Goal: Information Seeking & Learning: Learn about a topic

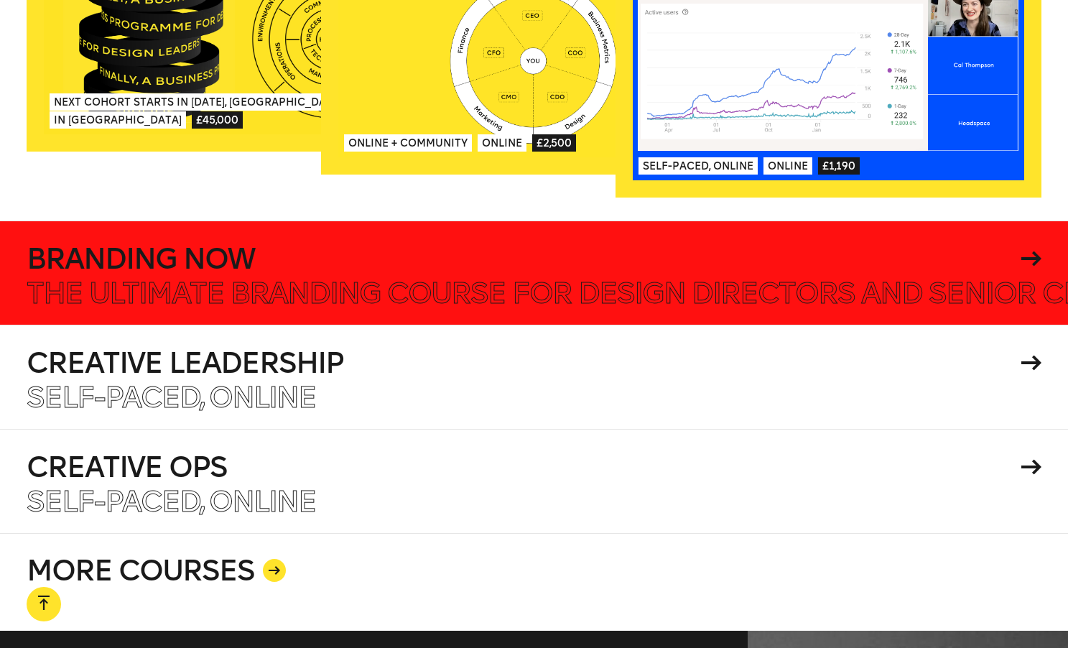
scroll to position [2485, 0]
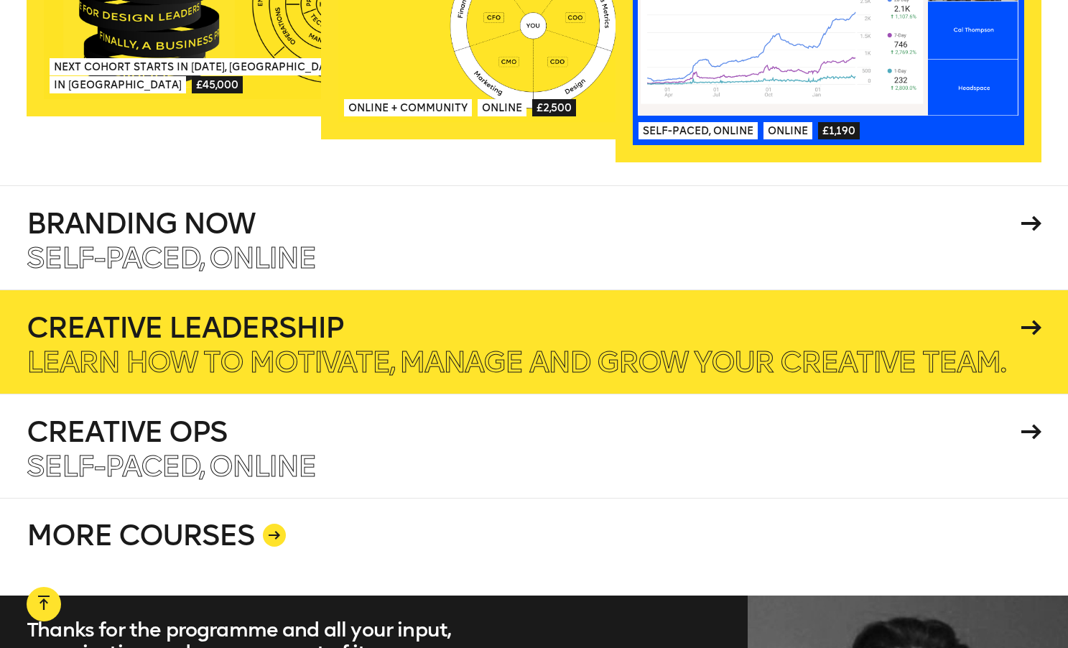
click at [528, 313] on h4 "Creative Leadership" at bounding box center [521, 327] width 989 height 29
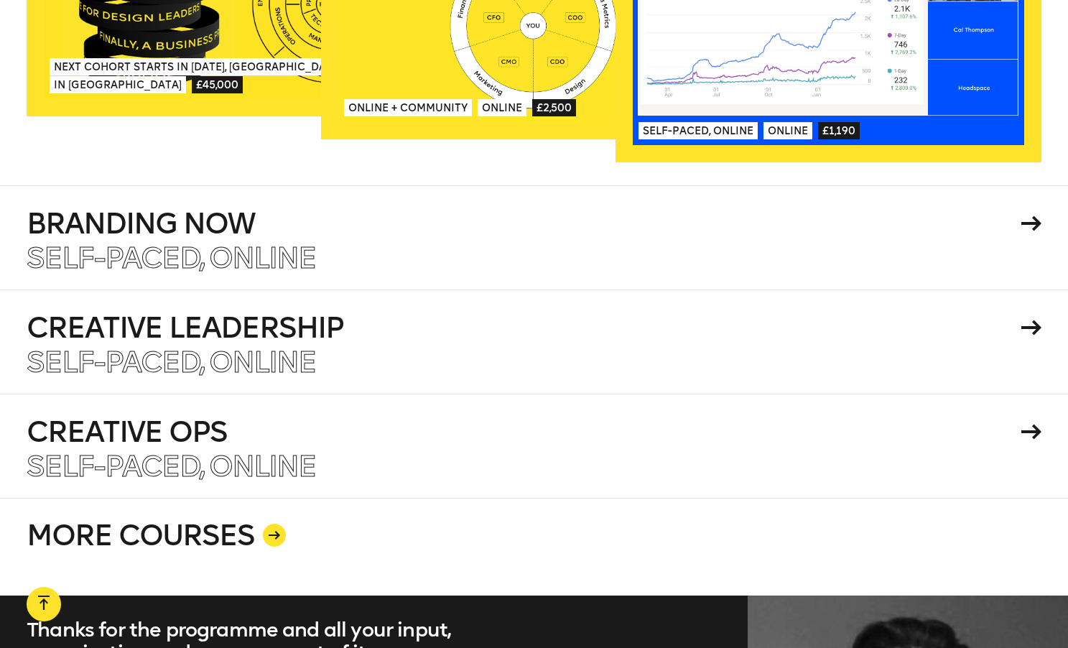
click at [250, 498] on link "MORE COURSES" at bounding box center [534, 547] width 1014 height 98
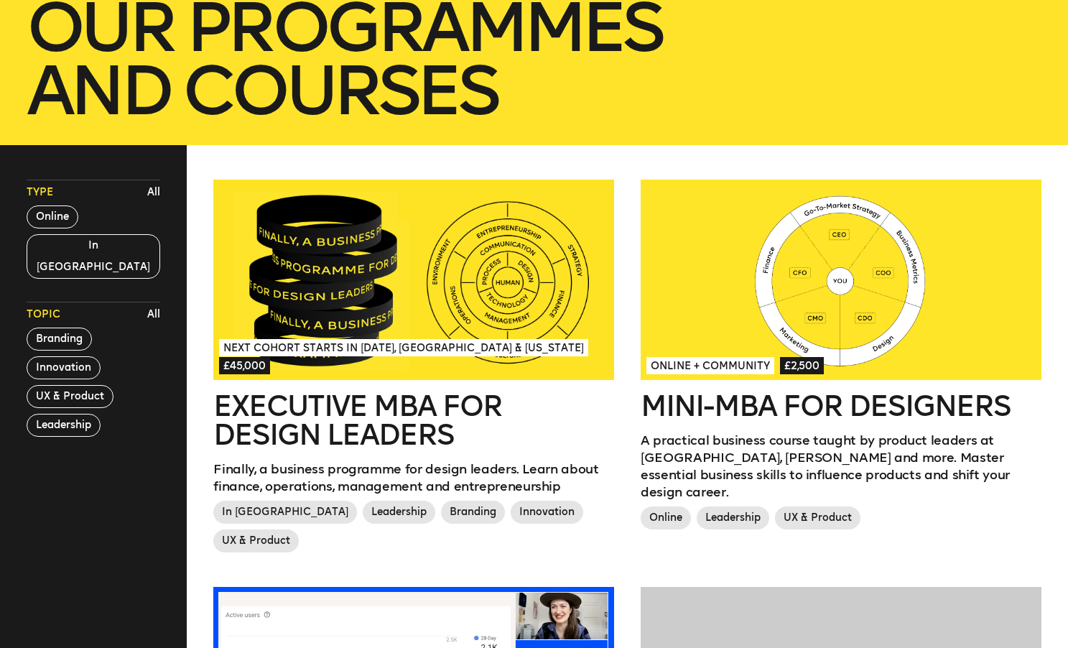
scroll to position [316, 0]
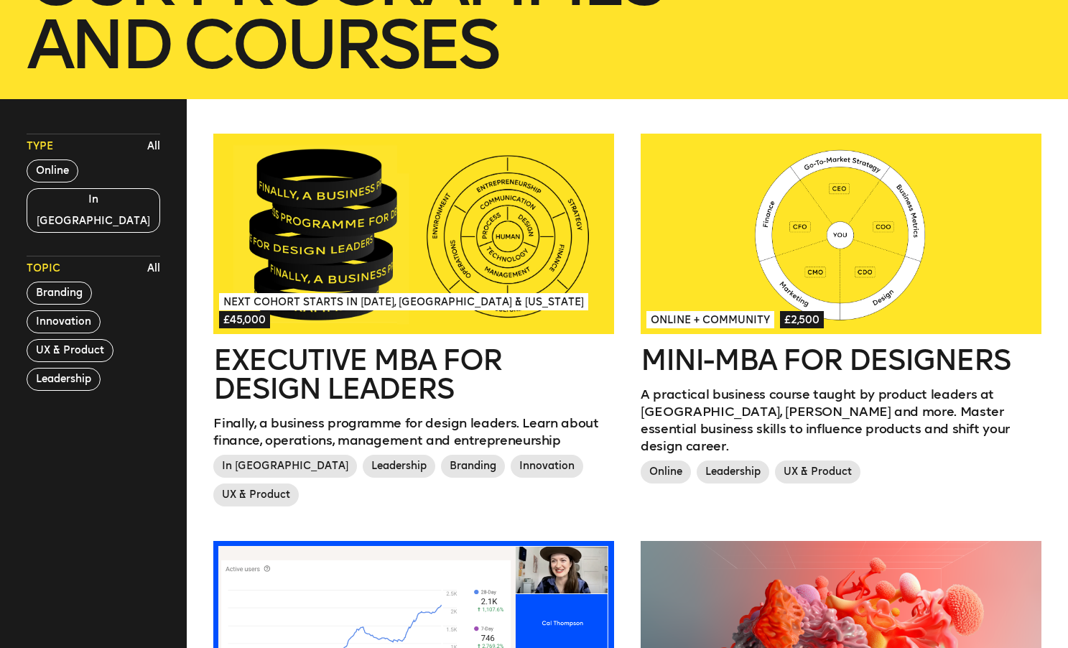
click at [825, 239] on div at bounding box center [840, 234] width 401 height 200
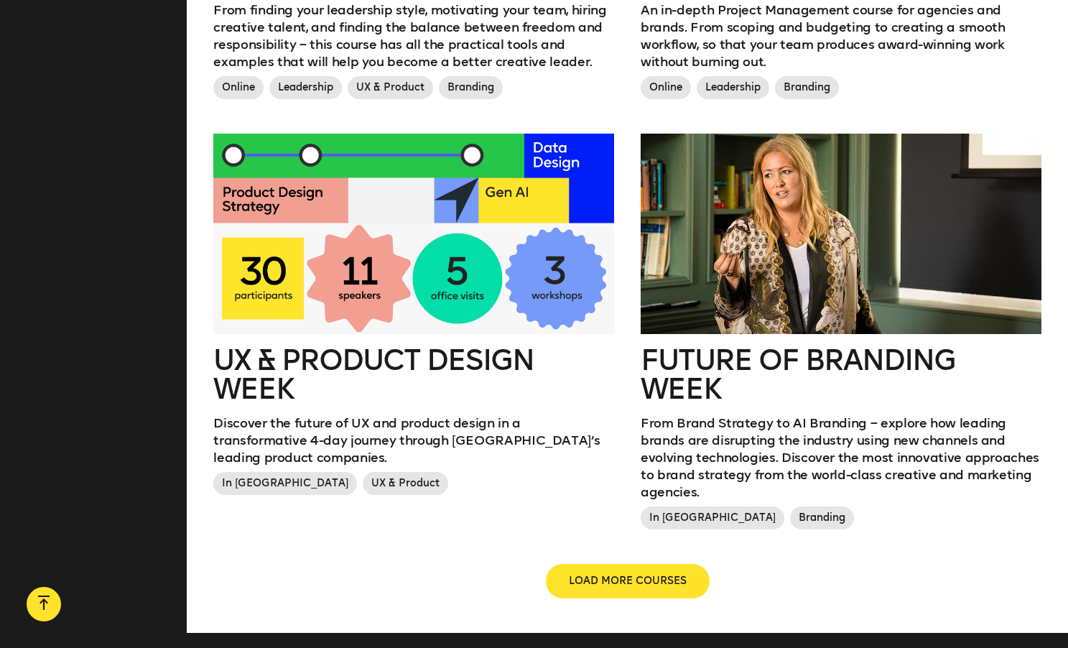
scroll to position [1526, 0]
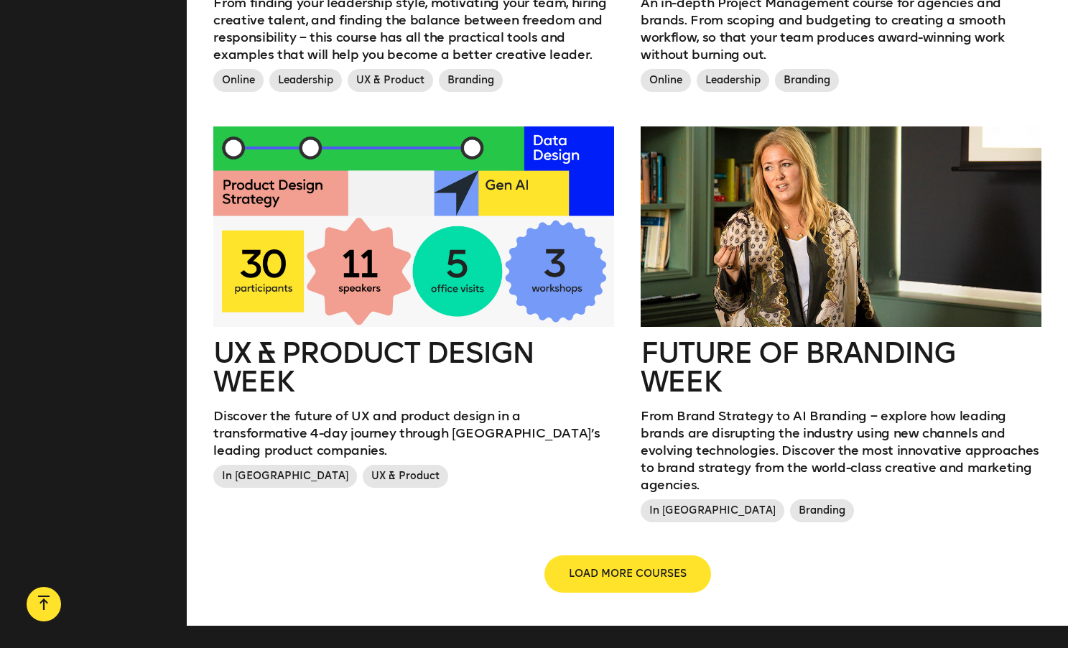
click at [619, 556] on button "LOAD MORE COURSES" at bounding box center [628, 573] width 164 height 34
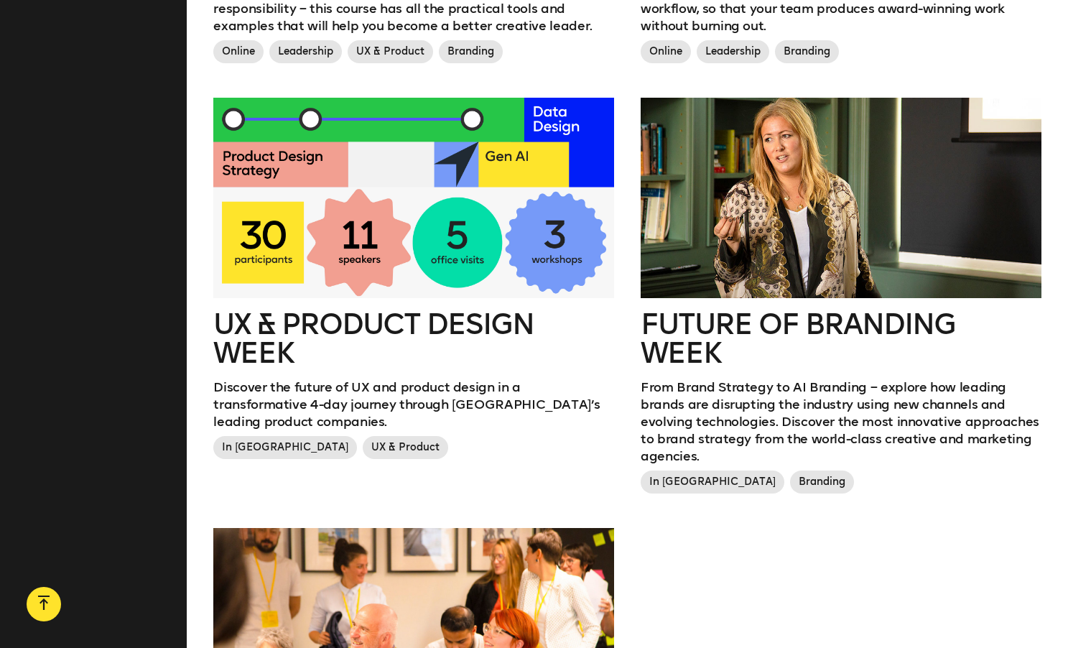
scroll to position [1405, 0]
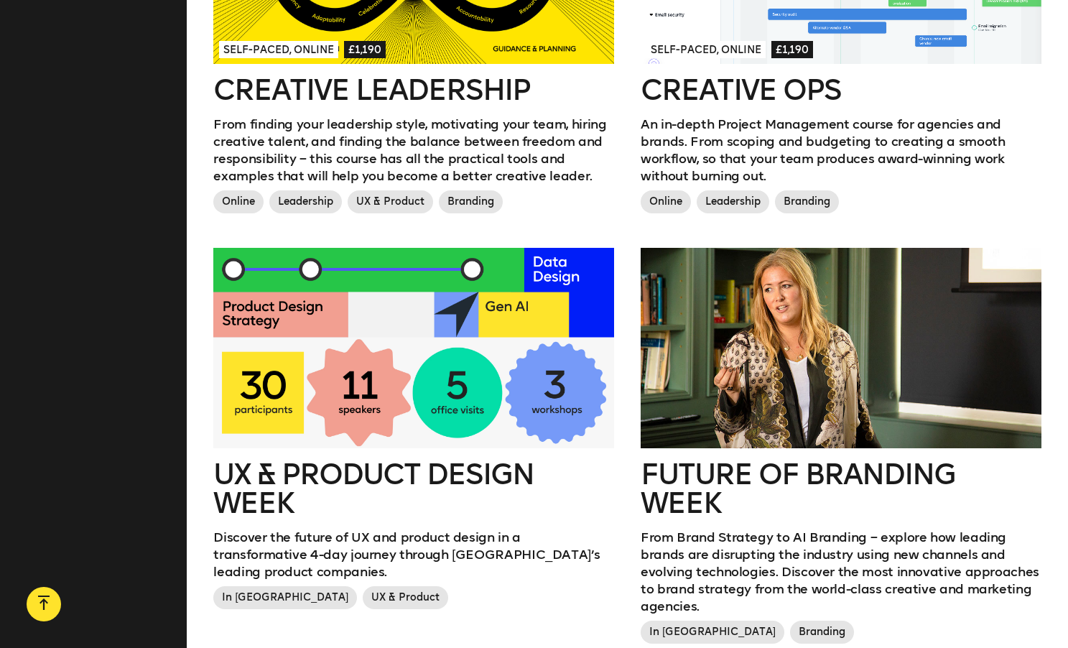
click at [830, 347] on div at bounding box center [840, 348] width 401 height 200
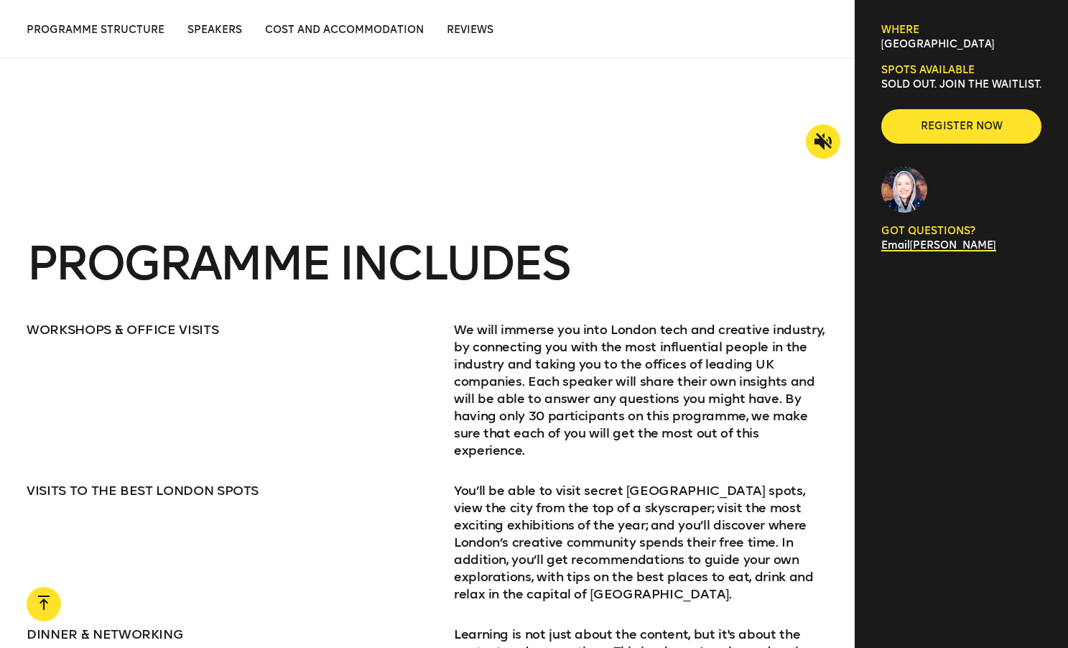
scroll to position [704, 0]
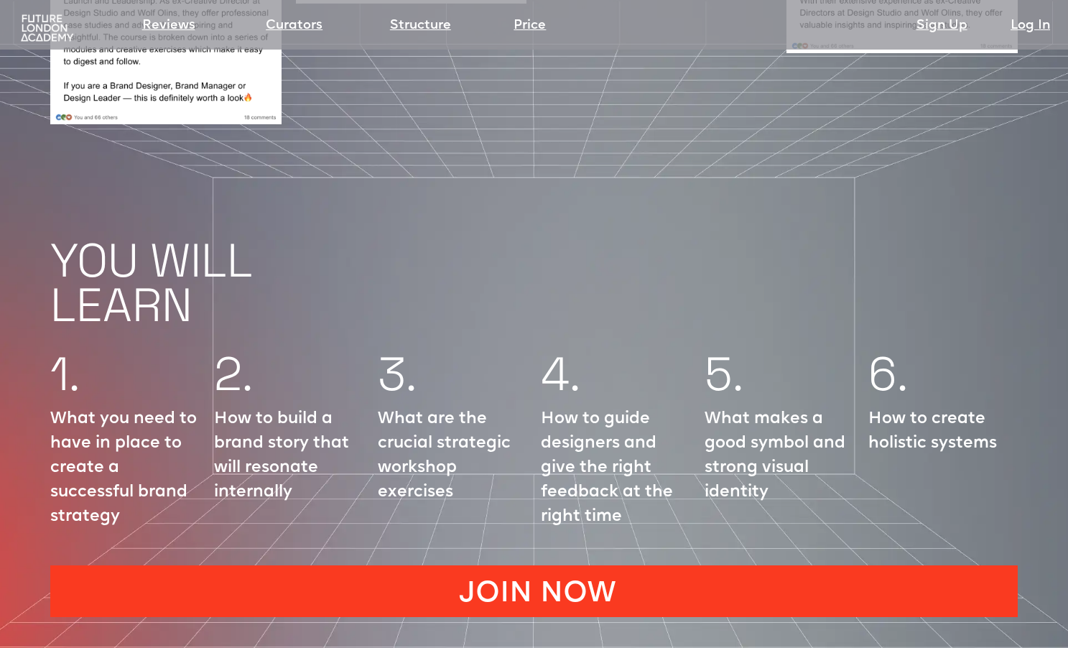
scroll to position [1608, 0]
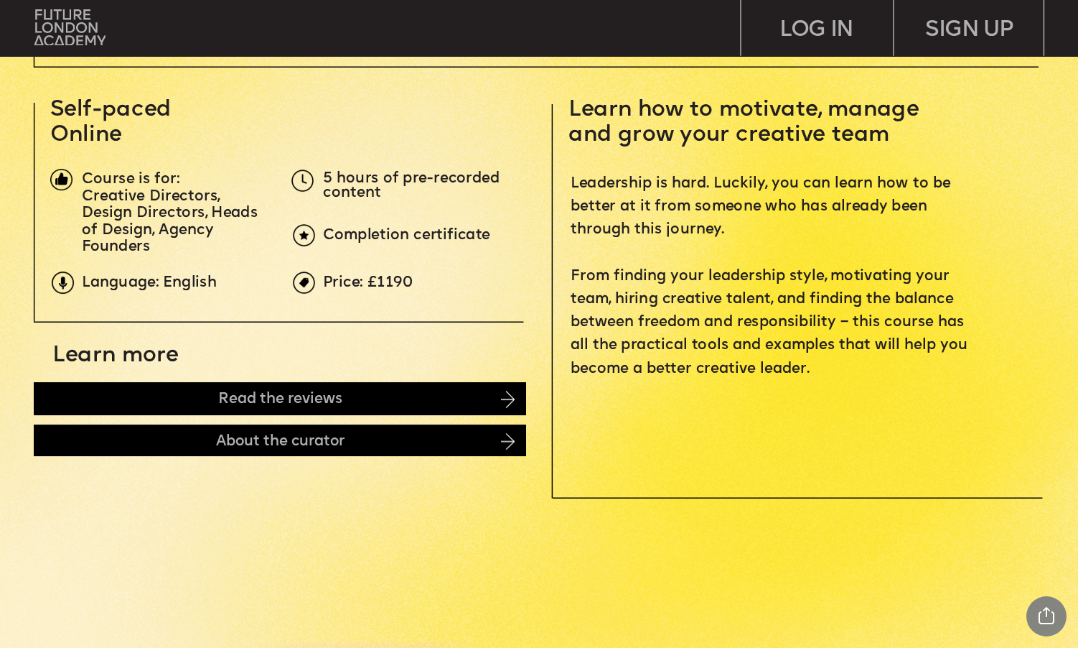
scroll to position [522, 0]
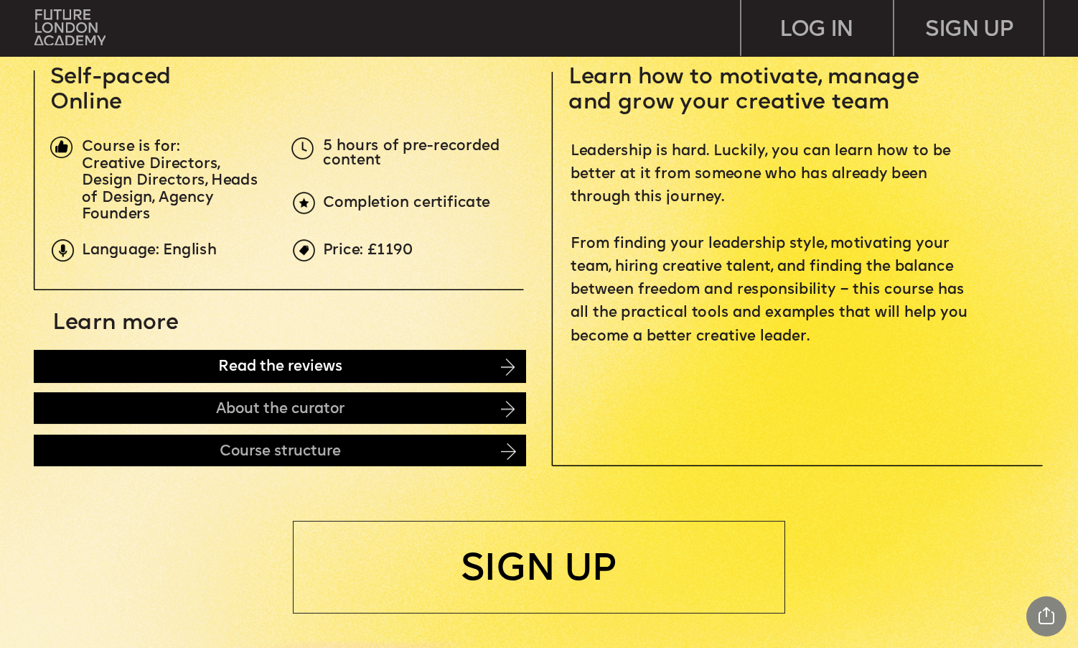
click at [506, 359] on img at bounding box center [508, 366] width 14 height 17
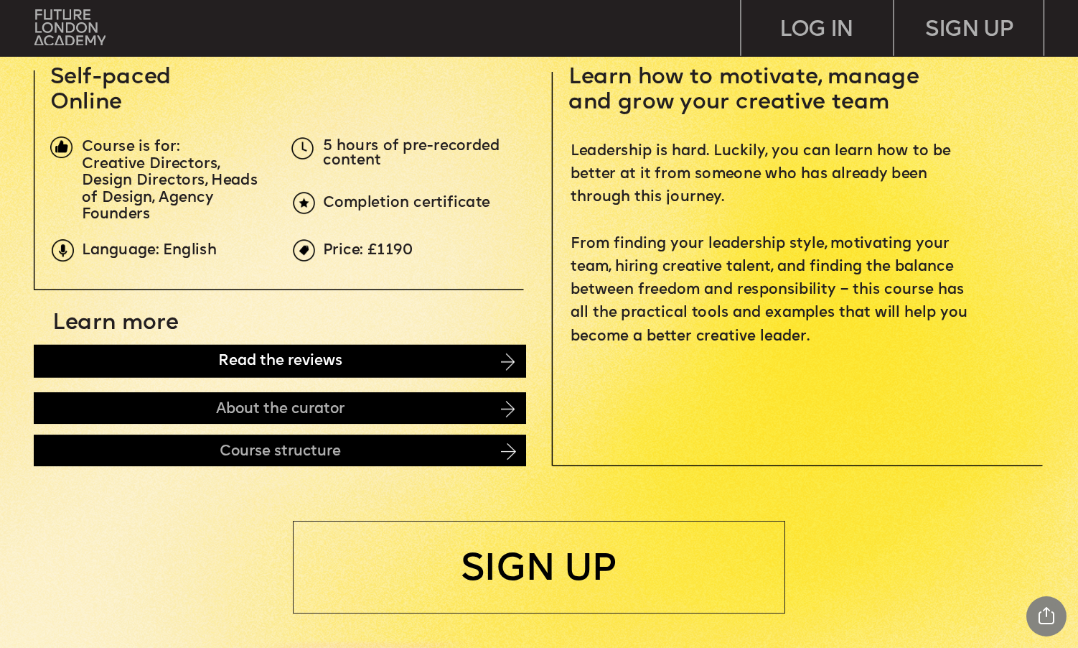
click at [486, 363] on div "Read the reviews" at bounding box center [280, 361] width 492 height 32
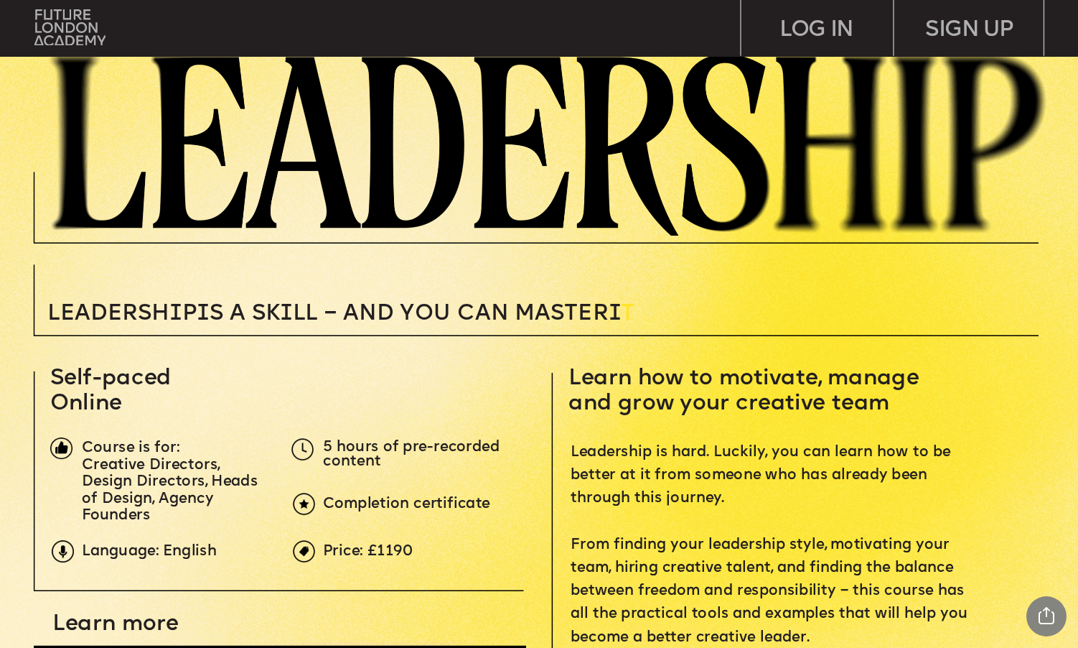
scroll to position [0, 0]
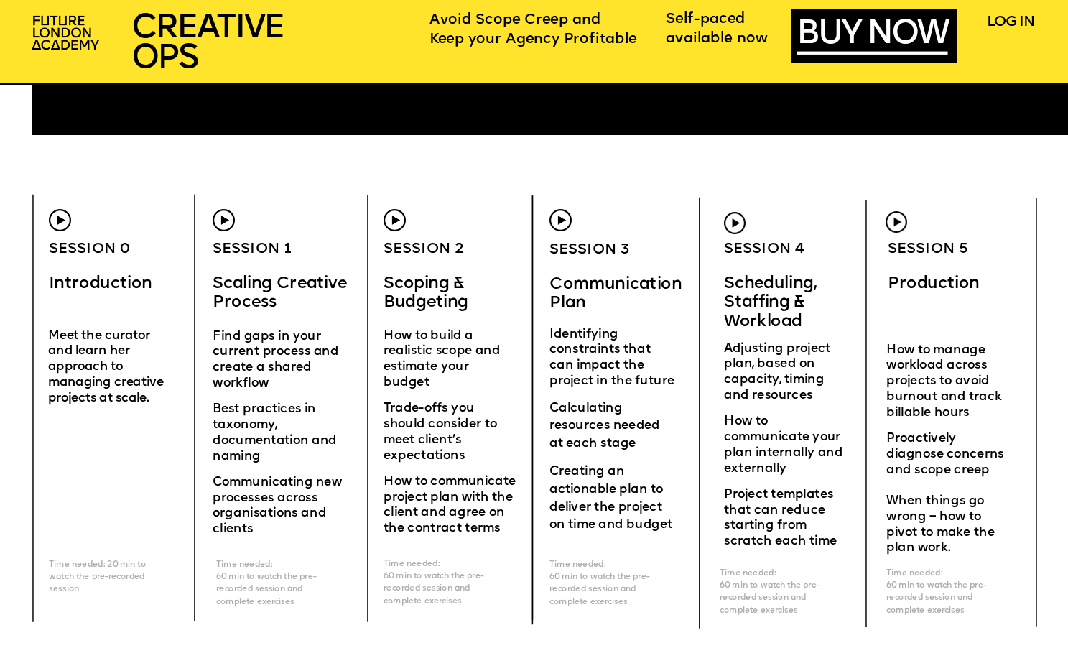
scroll to position [4204, 0]
click at [555, 221] on img at bounding box center [560, 220] width 22 height 22
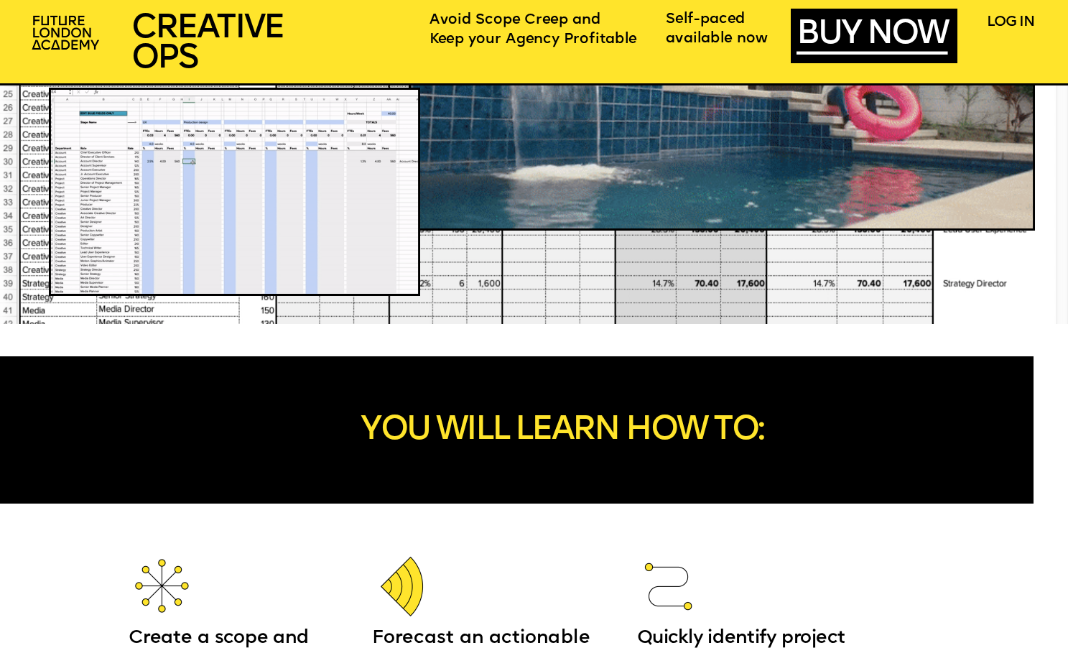
scroll to position [755, 0]
